Goal: Task Accomplishment & Management: Complete application form

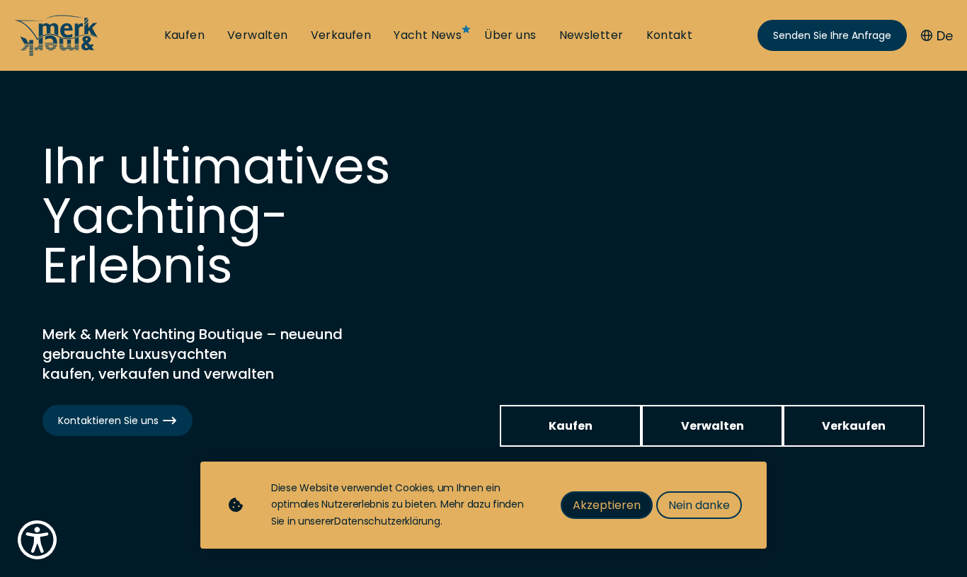
click at [614, 497] on span "Akzeptieren" at bounding box center [607, 505] width 68 height 18
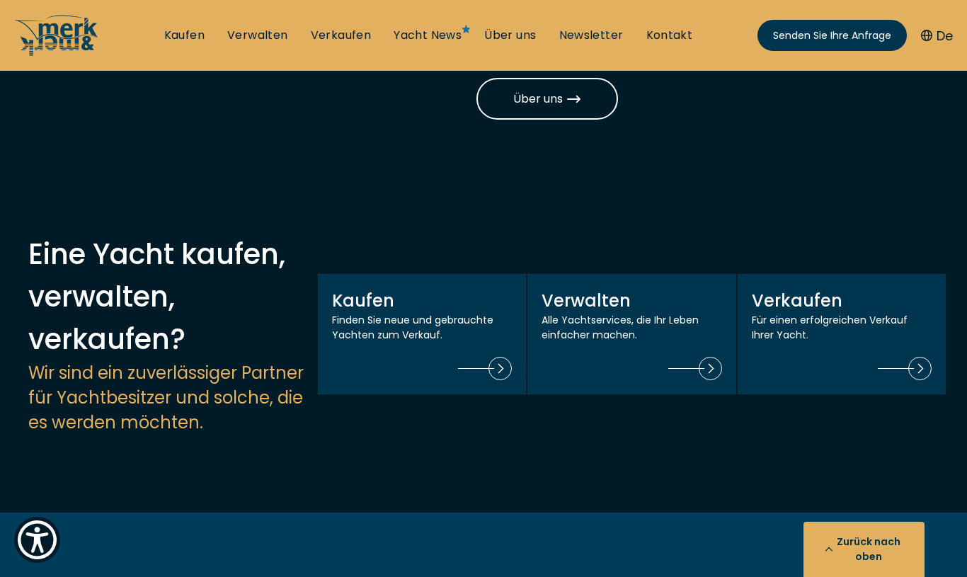
scroll to position [1367, 0]
click at [254, 38] on font "Verwalten" at bounding box center [257, 35] width 61 height 16
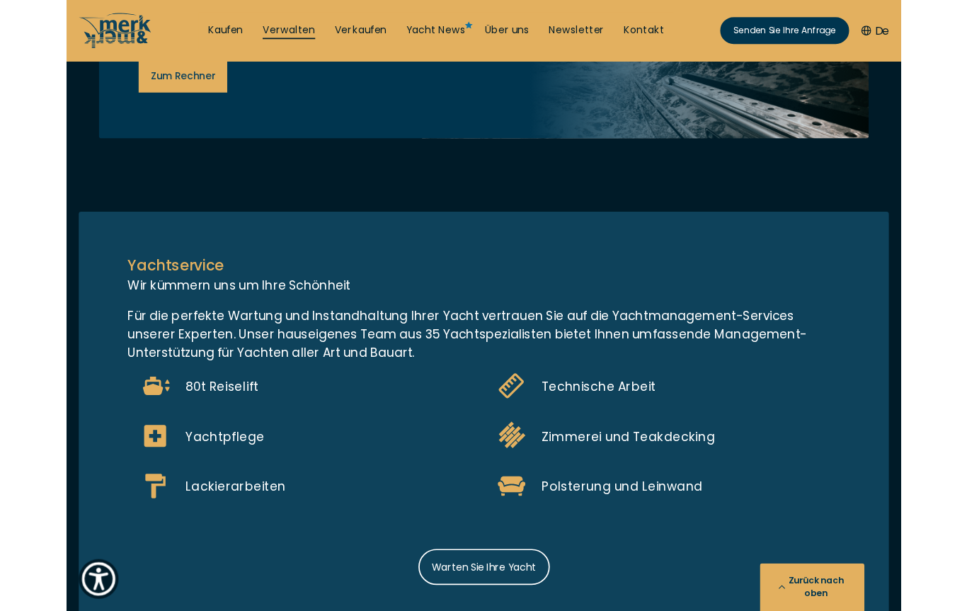
scroll to position [1109, 0]
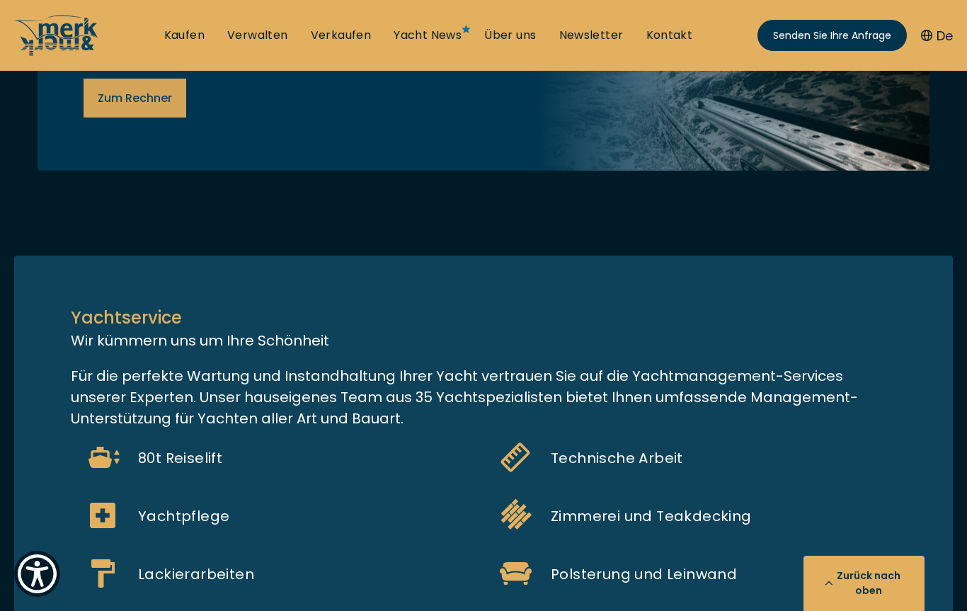
click at [139, 106] on font "Zum Rechner" at bounding box center [135, 98] width 74 height 16
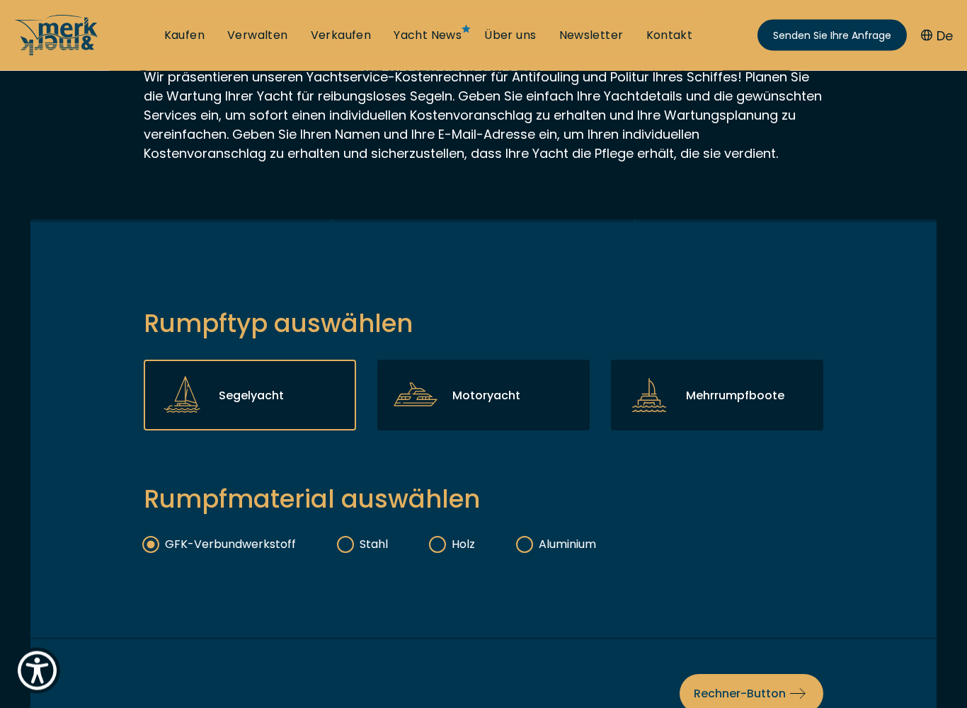
scroll to position [160, 0]
click at [460, 403] on font "Motoryacht" at bounding box center [486, 395] width 68 height 16
click at [0, 0] on input "Motoryacht" at bounding box center [0, 0] width 0 height 0
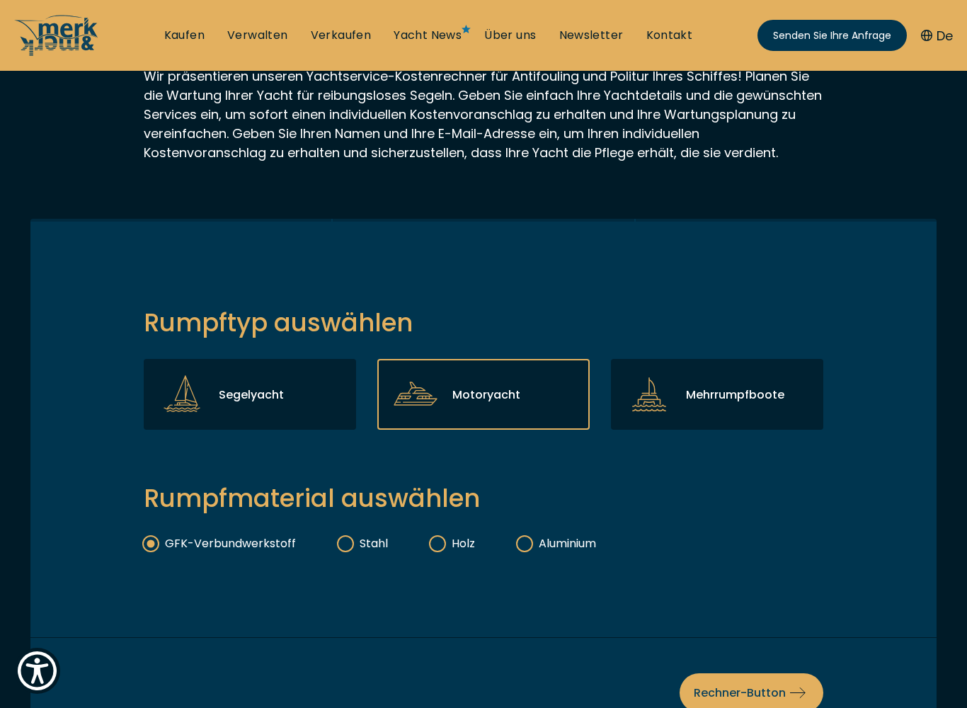
click at [156, 552] on label "GFK-Verbundwerkstoff" at bounding box center [220, 543] width 152 height 16
click at [0, 0] on input "GFK-Verbundwerkstoff" at bounding box center [0, 0] width 0 height 0
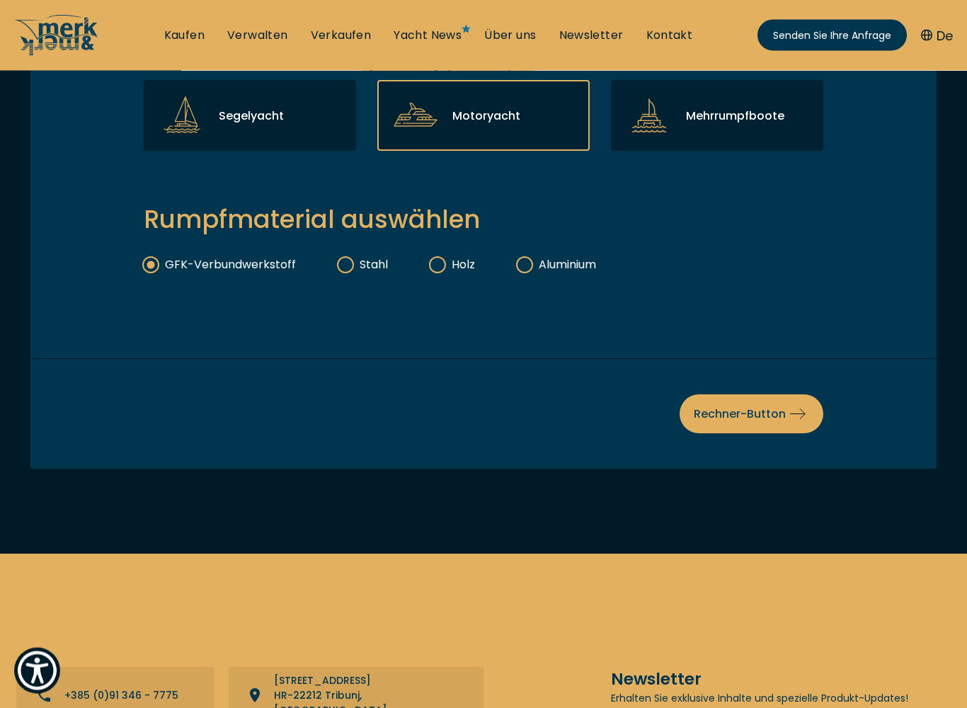
scroll to position [440, 0]
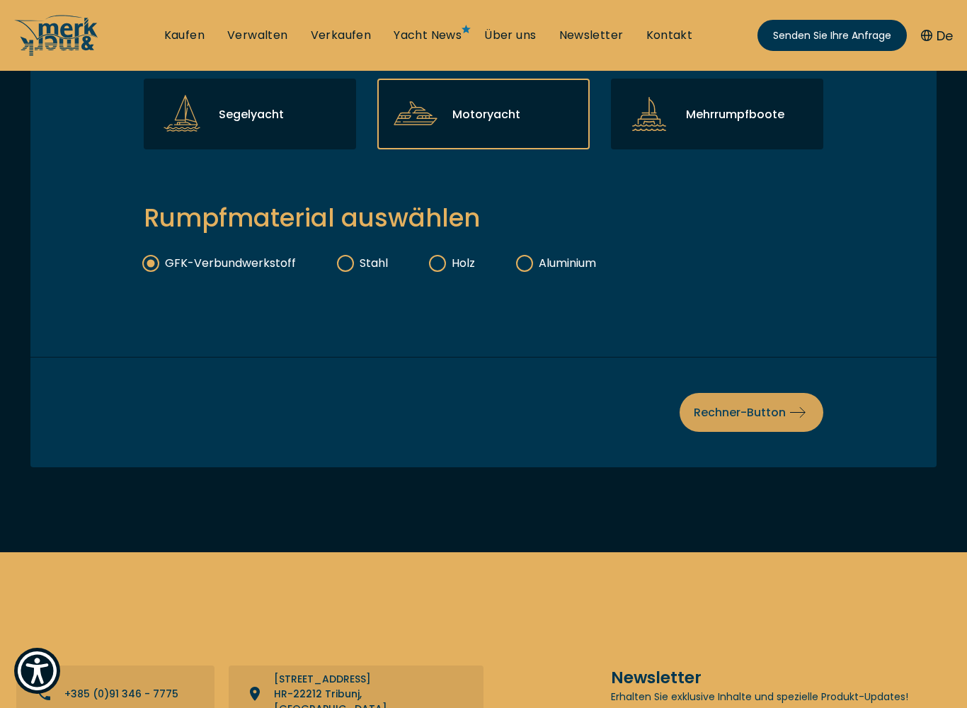
click at [774, 421] on font "Rechner-Button" at bounding box center [740, 412] width 92 height 16
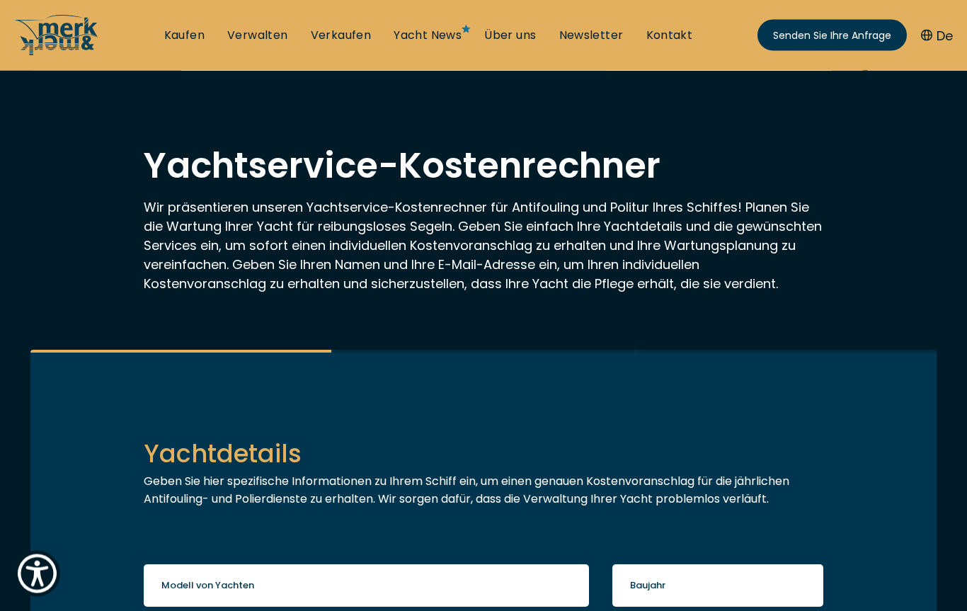
scroll to position [0, 0]
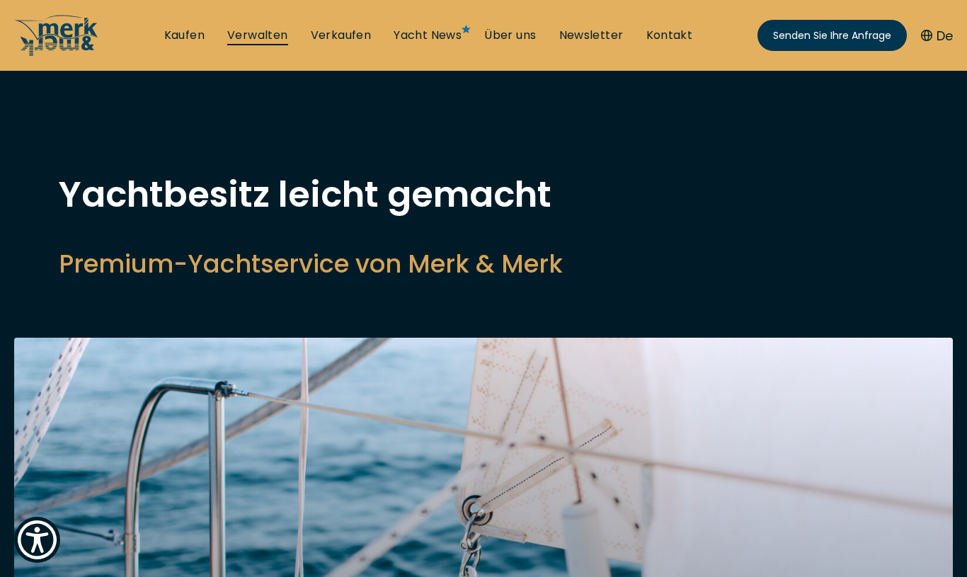
click at [254, 29] on font "Verwalten" at bounding box center [257, 35] width 61 height 16
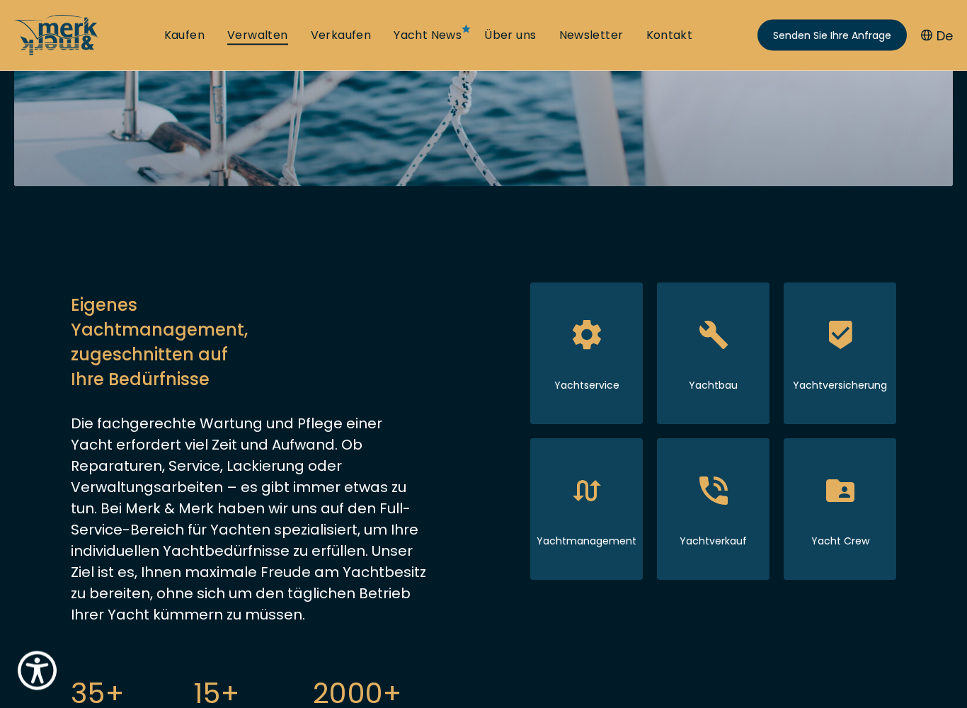
scroll to position [503, 0]
click at [581, 383] on font "Yachtservice" at bounding box center [586, 385] width 65 height 14
click at [574, 491] on icon "Yachtmanagement" at bounding box center [586, 490] width 53 height 53
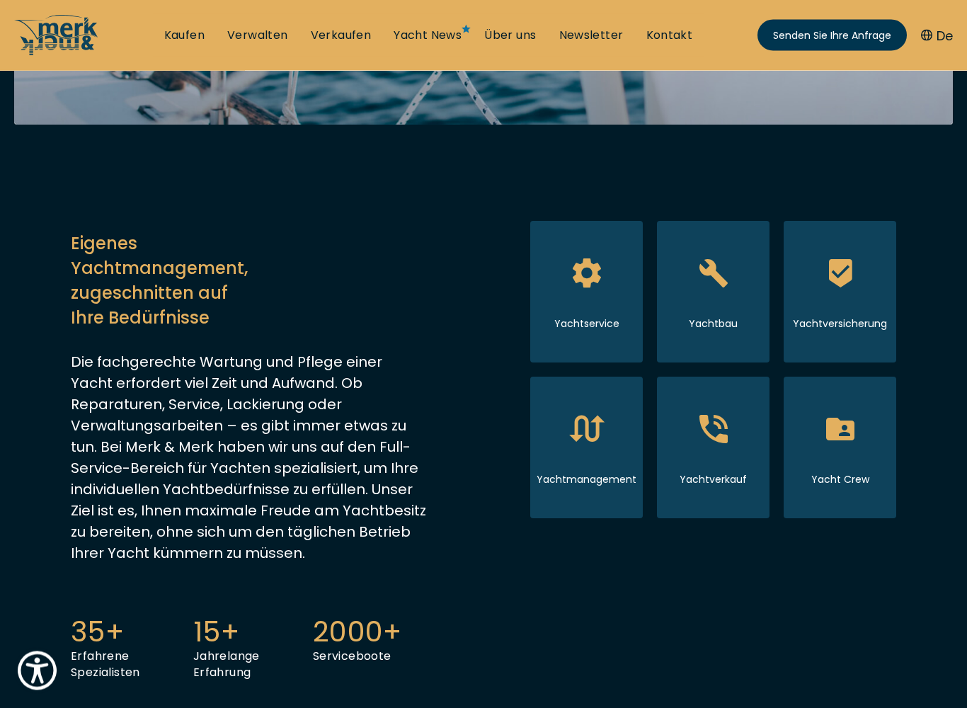
scroll to position [565, 0]
click at [712, 299] on span "Yachtbau" at bounding box center [713, 275] width 61 height 59
click at [585, 282] on icon "Yachtservice" at bounding box center [586, 273] width 35 height 36
click at [855, 268] on icon "Yachtversicherung" at bounding box center [839, 273] width 53 height 53
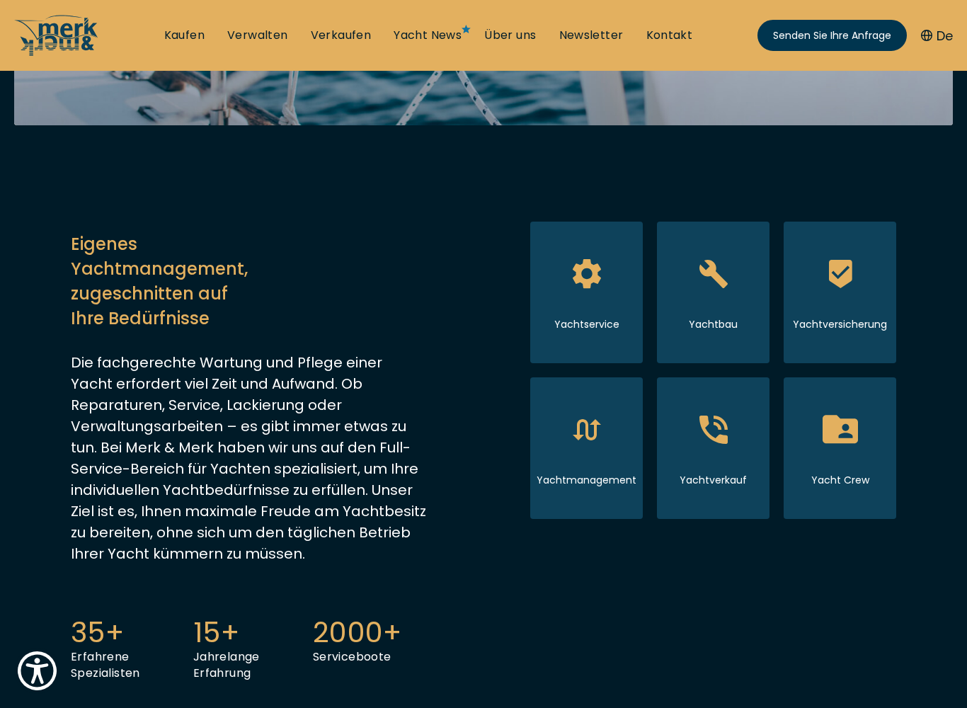
click at [850, 435] on icon "Yacht Crew" at bounding box center [839, 429] width 53 height 53
click at [707, 438] on icon "Yachtverkauf" at bounding box center [713, 429] width 35 height 35
click at [587, 421] on icon "Yachtmanagement" at bounding box center [586, 429] width 35 height 27
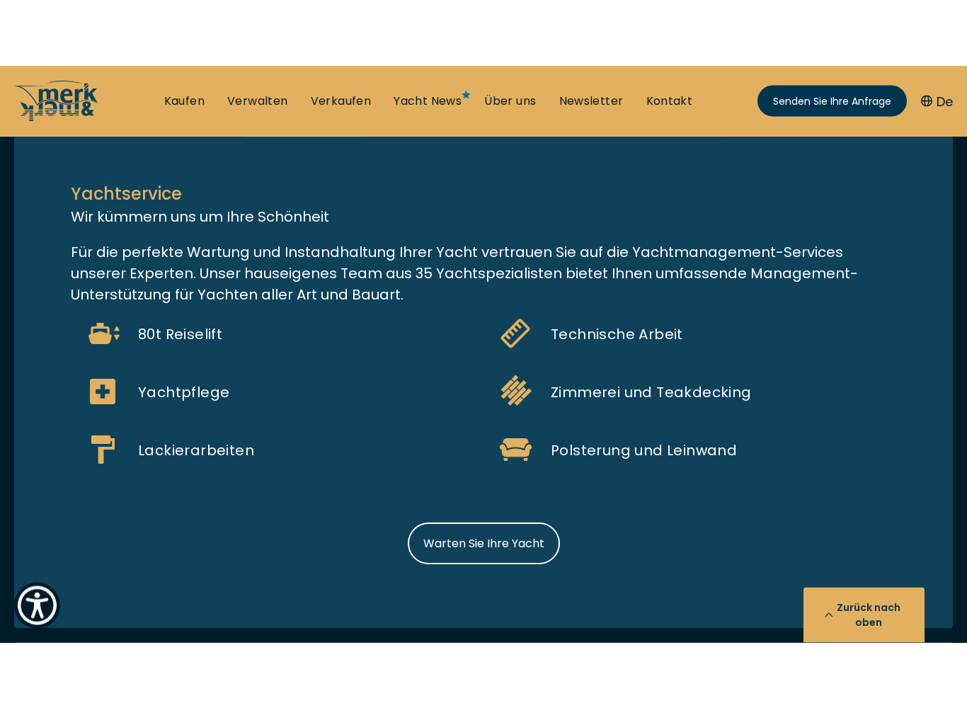
scroll to position [1633, 0]
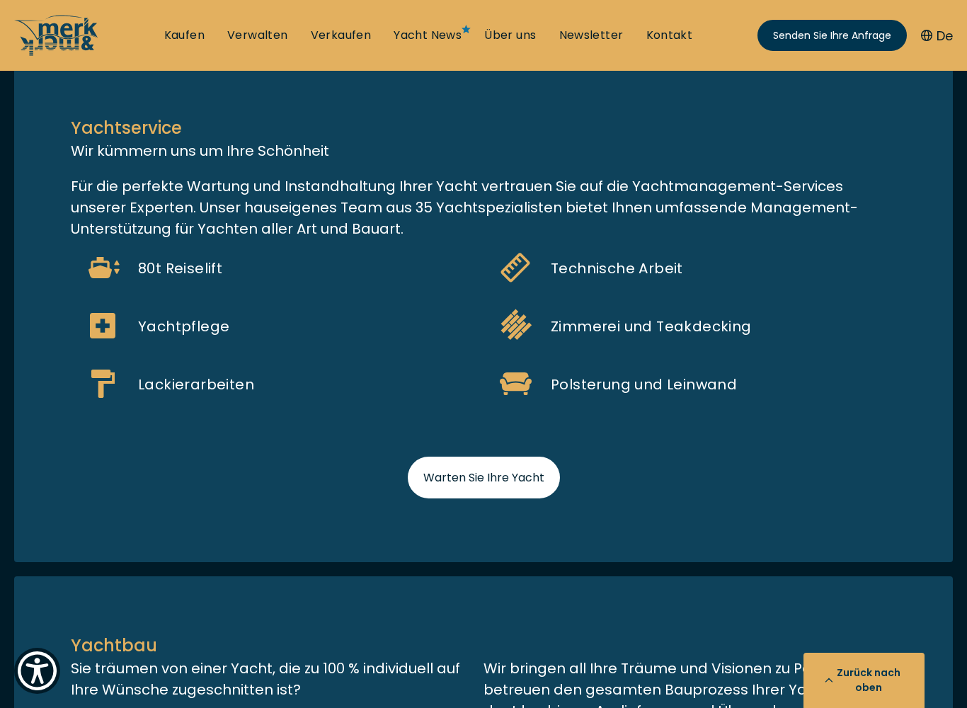
click at [470, 482] on font "Warten Sie Ihre Yacht" at bounding box center [483, 477] width 121 height 16
select select "manage"
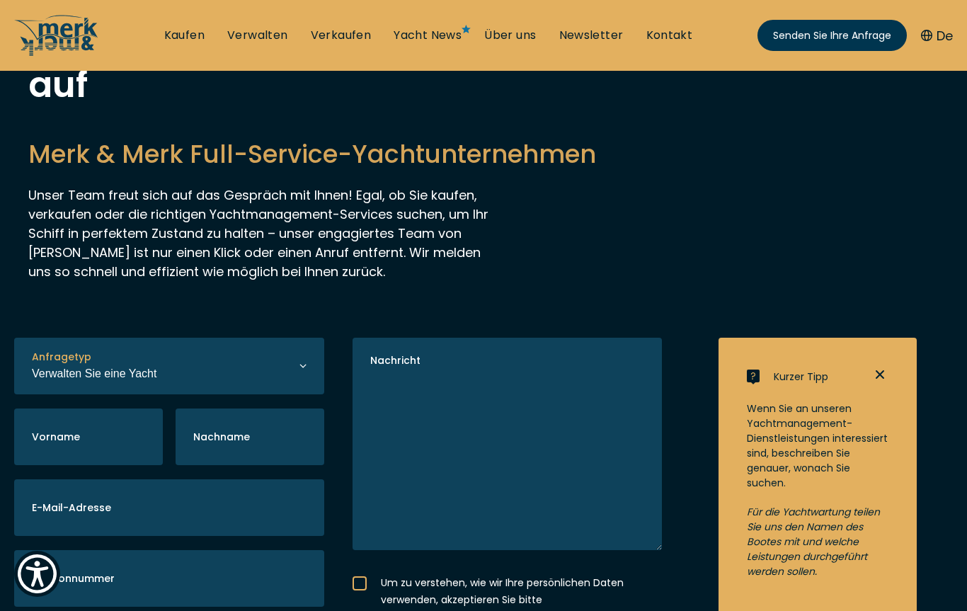
scroll to position [143, 0]
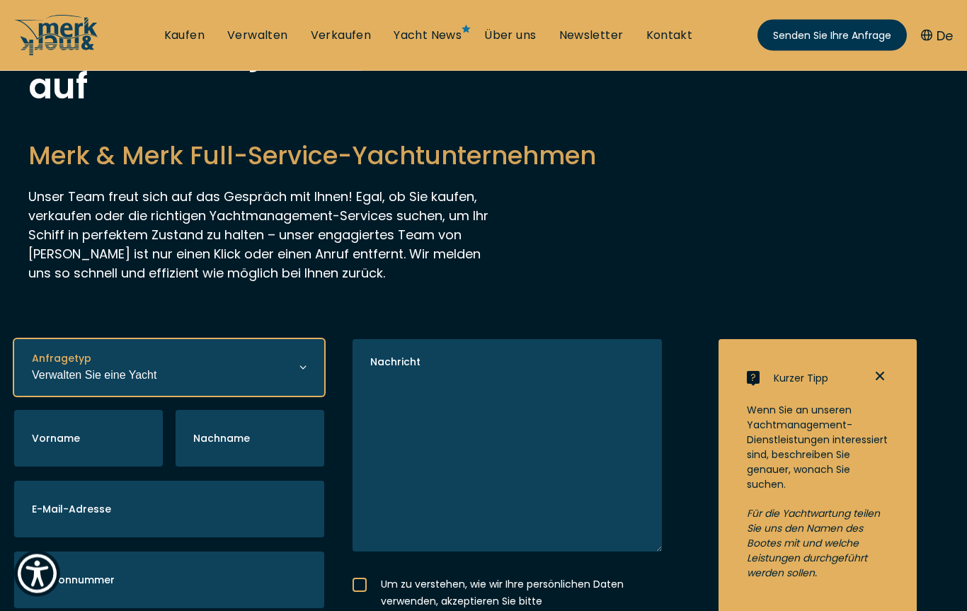
click at [304, 375] on select "Kauf einer Yacht Verkauf einer Yacht Verwalten Sie eine Yacht" at bounding box center [169, 368] width 310 height 57
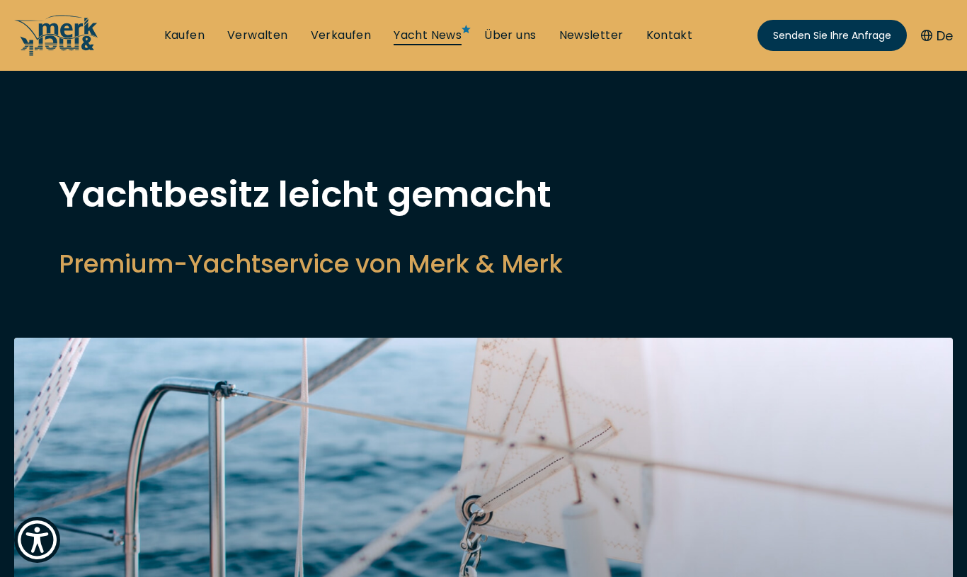
click at [420, 32] on font "Yacht News" at bounding box center [428, 35] width 68 height 16
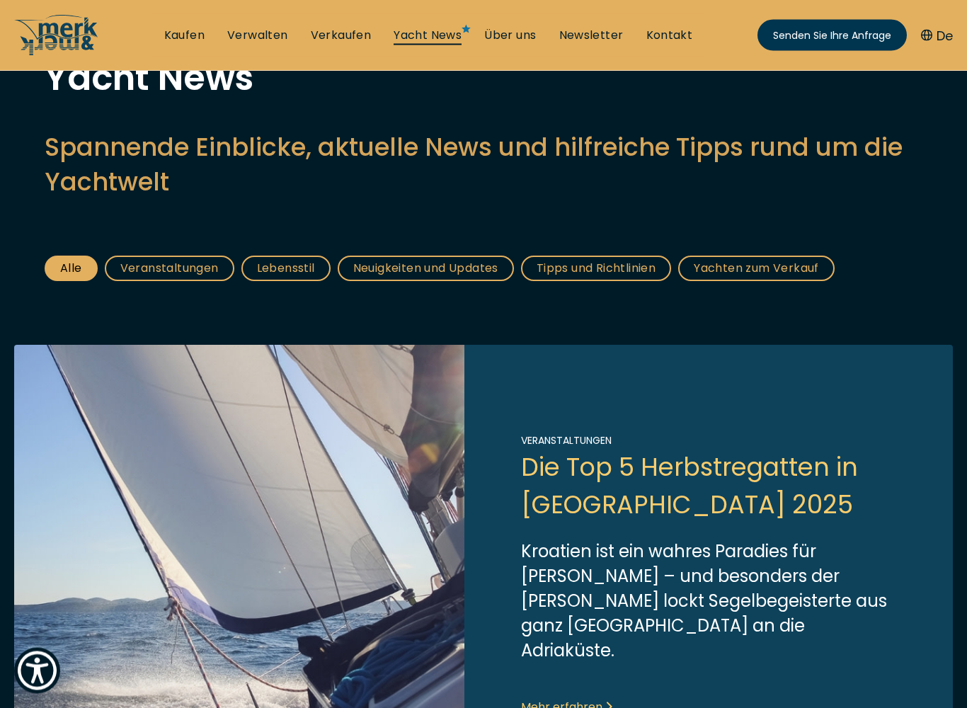
scroll to position [122, 0]
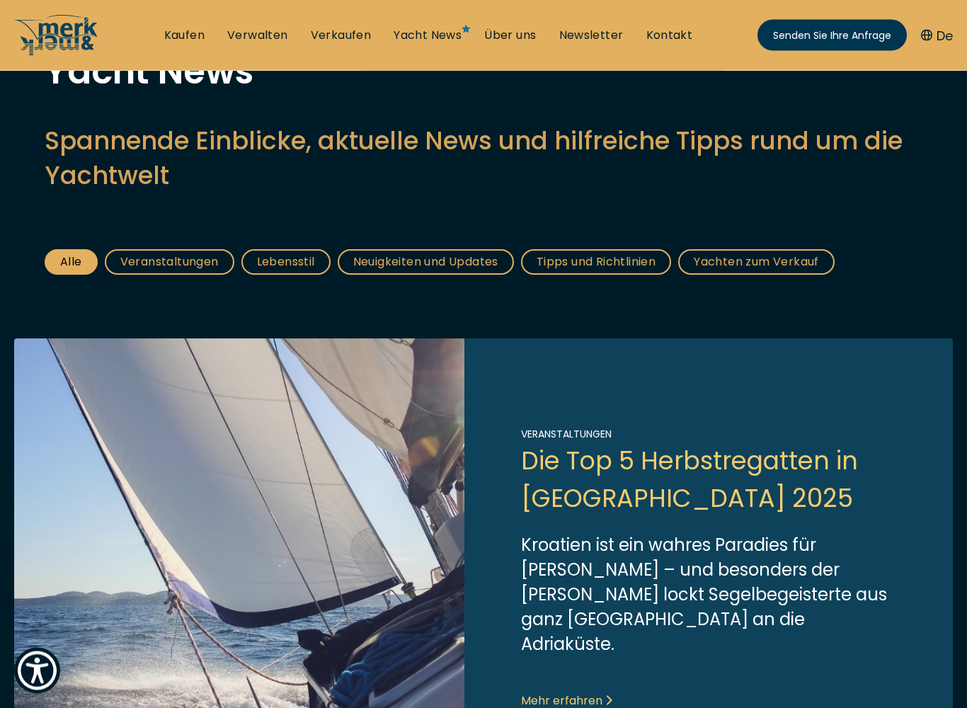
click at [265, 260] on font "Lebensstil" at bounding box center [286, 262] width 58 height 16
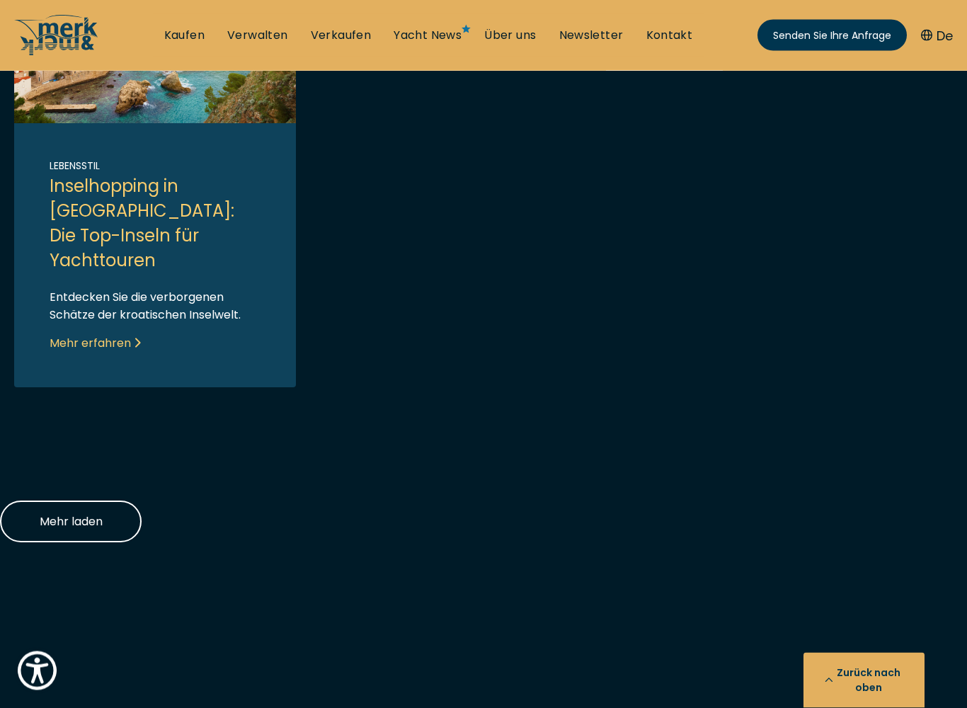
scroll to position [1529, 0]
click at [86, 312] on link "Link zum Beitrag" at bounding box center [155, 184] width 282 height 406
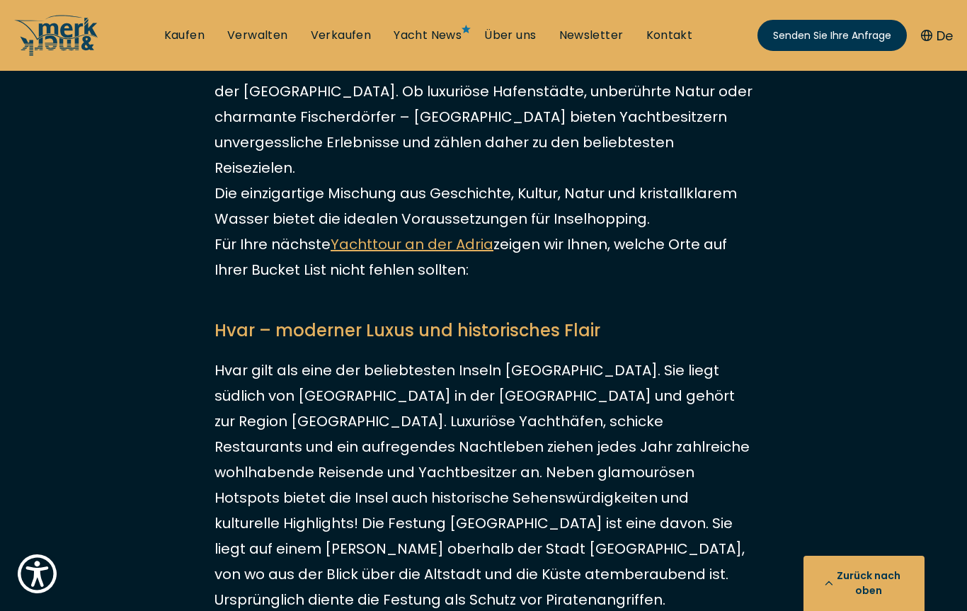
scroll to position [843, 0]
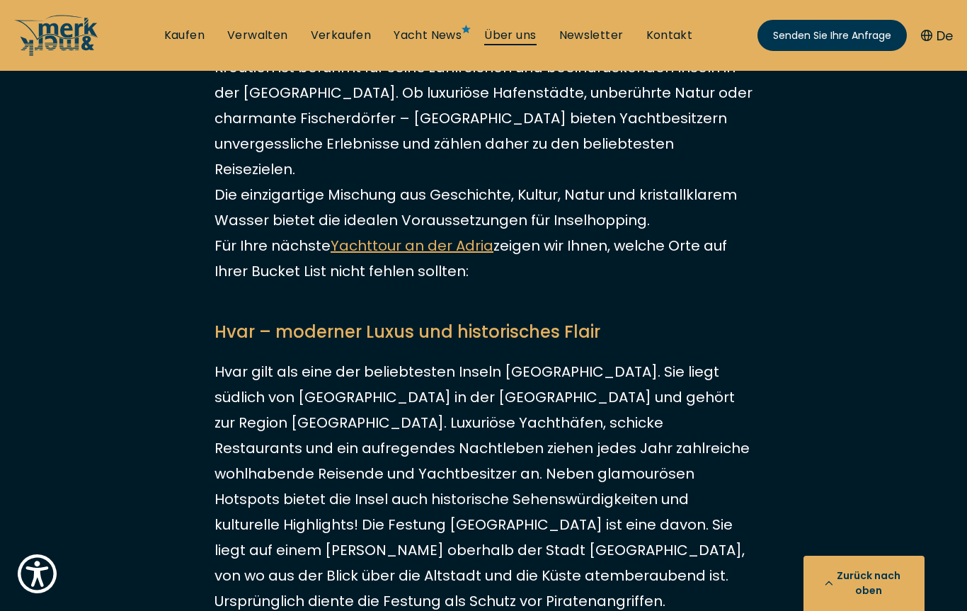
click at [511, 37] on font "Über uns" at bounding box center [510, 35] width 52 height 16
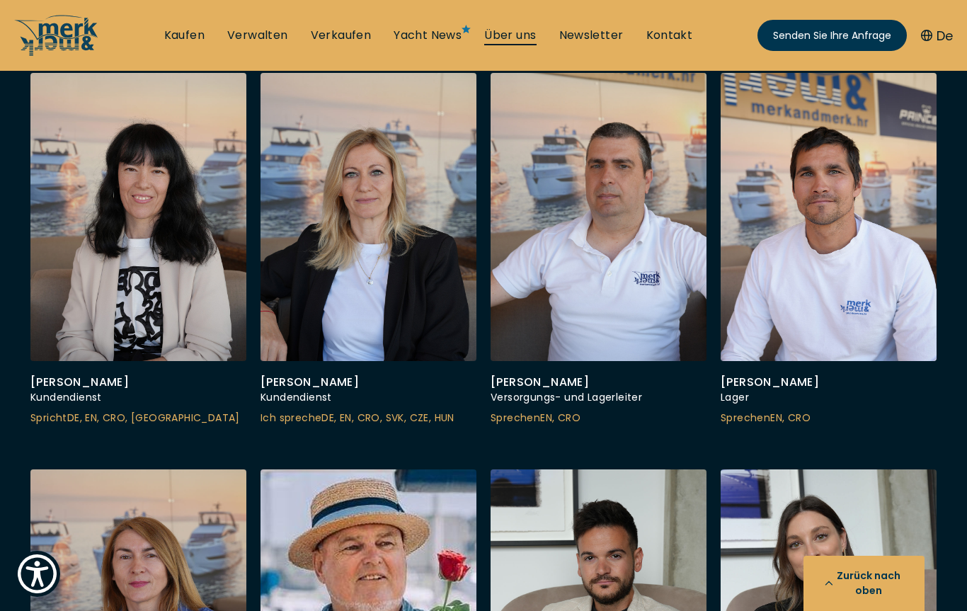
scroll to position [4086, 0]
